Goal: Entertainment & Leisure: Consume media (video, audio)

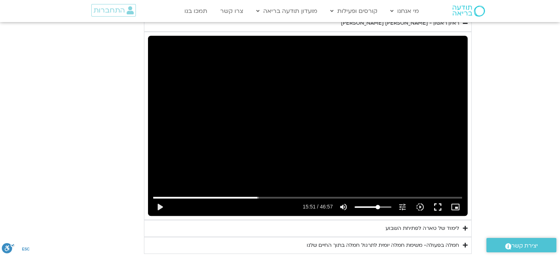
click at [364, 154] on div "Skip Ad 37:05 play_arrow 15:51 / 46:57 volume_up Mute tune Resolution Auto 720p…" at bounding box center [308, 126] width 320 height 180
click at [333, 139] on div "Skip Ad 37:05 pause 19:12 / 46:57 volume_up Mute tune Resolution Auto 720p slow…" at bounding box center [308, 126] width 320 height 180
click at [277, 97] on div "Skip Ad 37:05 play_arrow 19:13 / 46:57 volume_up Mute tune Resolution Auto 720p…" at bounding box center [308, 126] width 320 height 180
click at [278, 195] on input "Seek" at bounding box center [307, 197] width 309 height 4
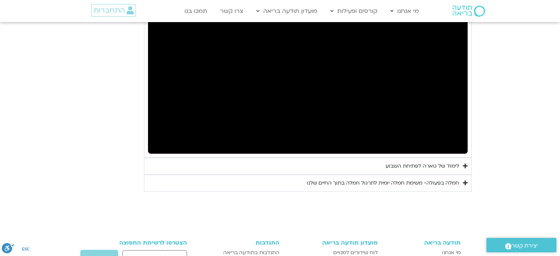
scroll to position [688, 0]
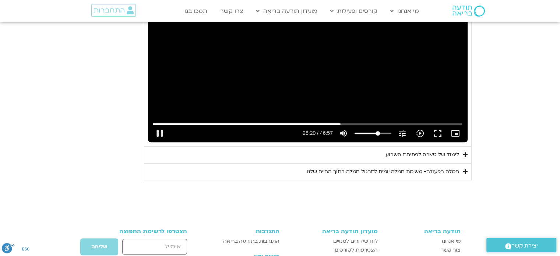
click at [390, 84] on div "Skip Ad 33:31 pause 28:20 / 46:57 volume_up Mute tune Resolution Auto 720p slow…" at bounding box center [308, 52] width 320 height 180
type input "1700.886233"
click at [386, 172] on div "חמלה בפעולה- משימת חמלה יומית לתרגול חמלה בתוך החיים שלנו" at bounding box center [383, 171] width 153 height 9
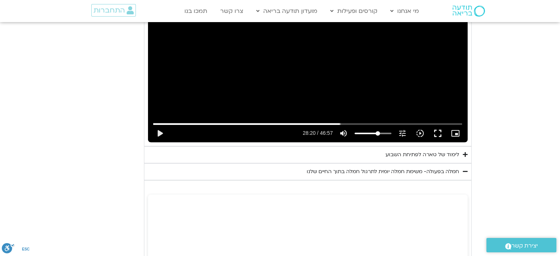
click at [422, 151] on div "לימוד של טארה לפתיחת השבוע" at bounding box center [423, 154] width 74 height 9
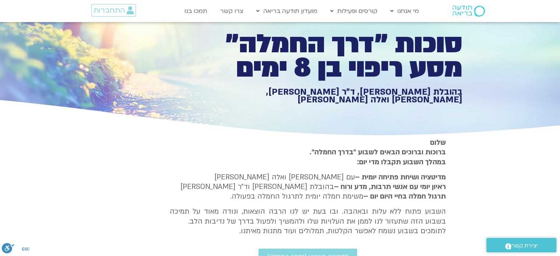
scroll to position [0, 0]
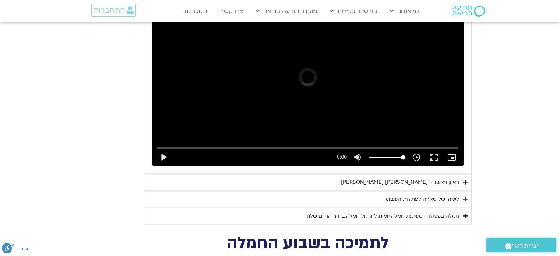
scroll to position [1145, 0]
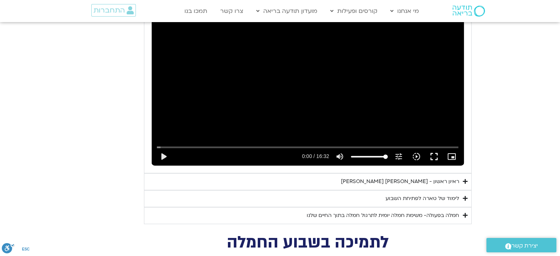
click at [410, 211] on div "חמלה בפעולה- משימת חמלה יומית לתרגול חמלה בתוך החיים שלנו" at bounding box center [383, 215] width 153 height 9
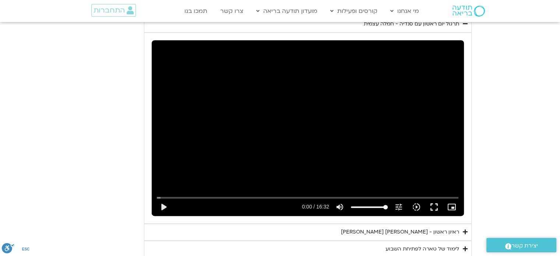
scroll to position [1071, 0]
